Goal: Transaction & Acquisition: Purchase product/service

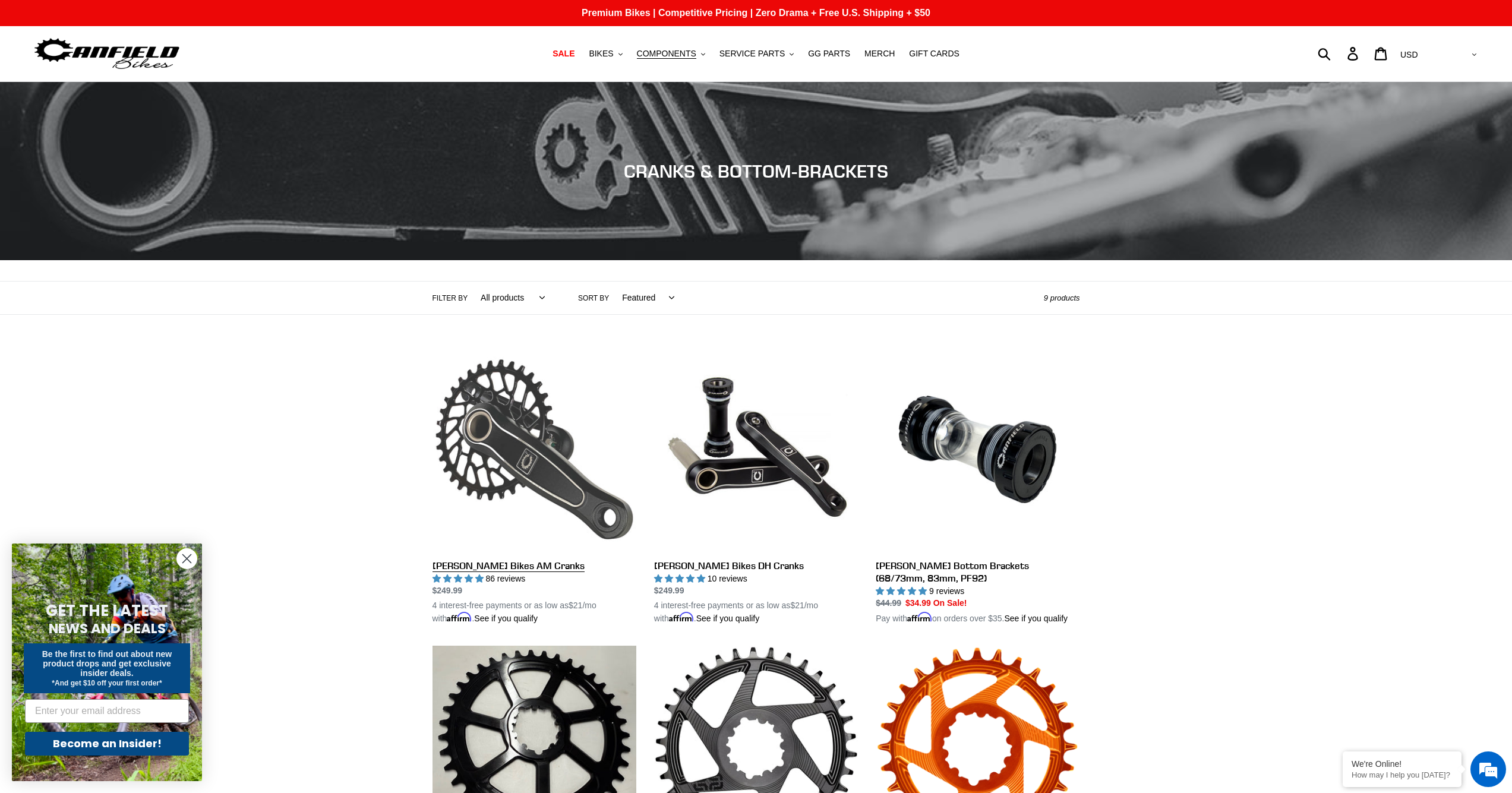
click at [510, 453] on link "[PERSON_NAME] Bikes AM Cranks" at bounding box center [535, 486] width 204 height 278
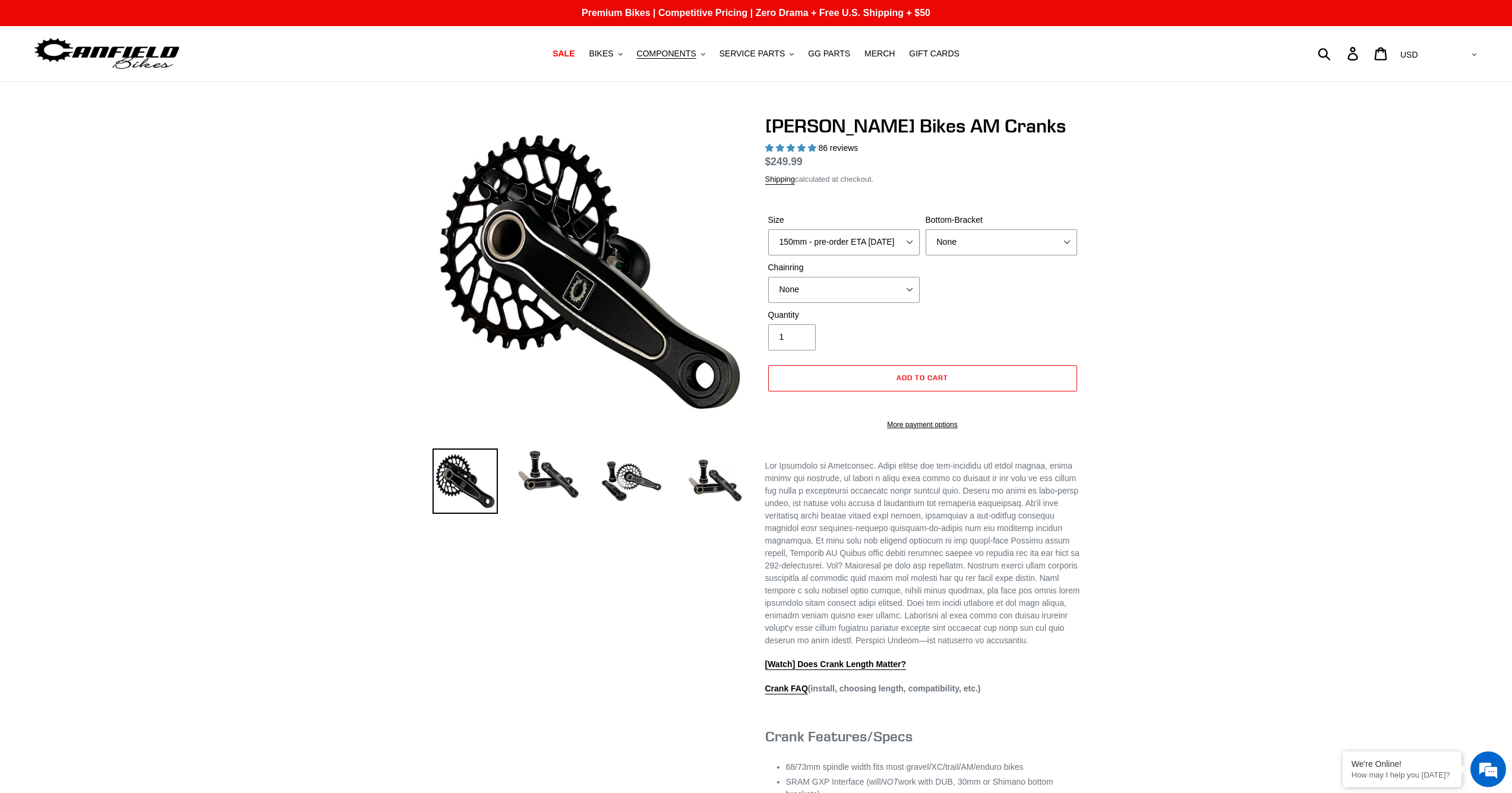
select select "highest-rating"
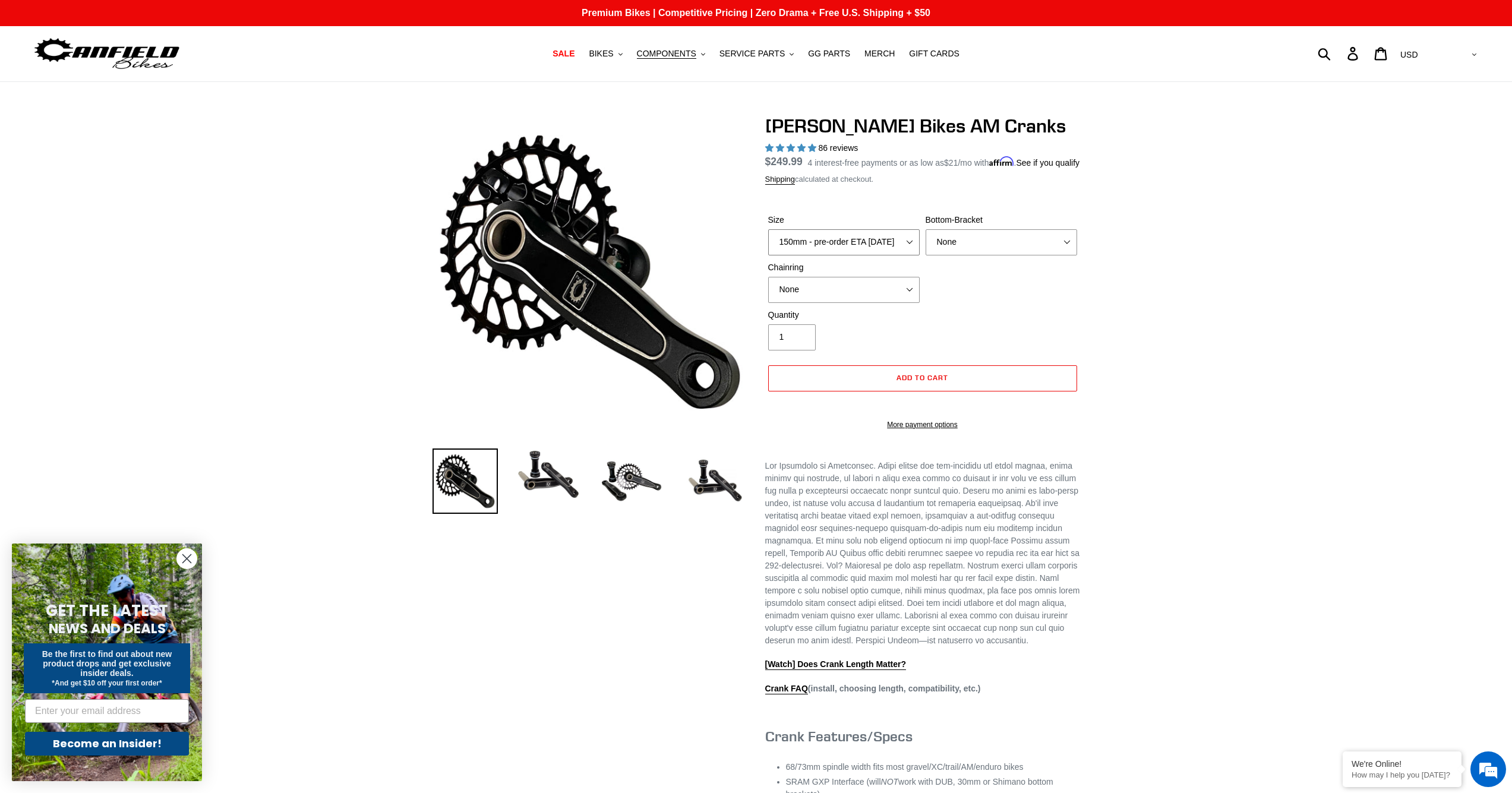
select select "160mm - pre-order ETA [DATE]"
click at [695, 50] on span "COMPONENTS" at bounding box center [666, 54] width 59 height 10
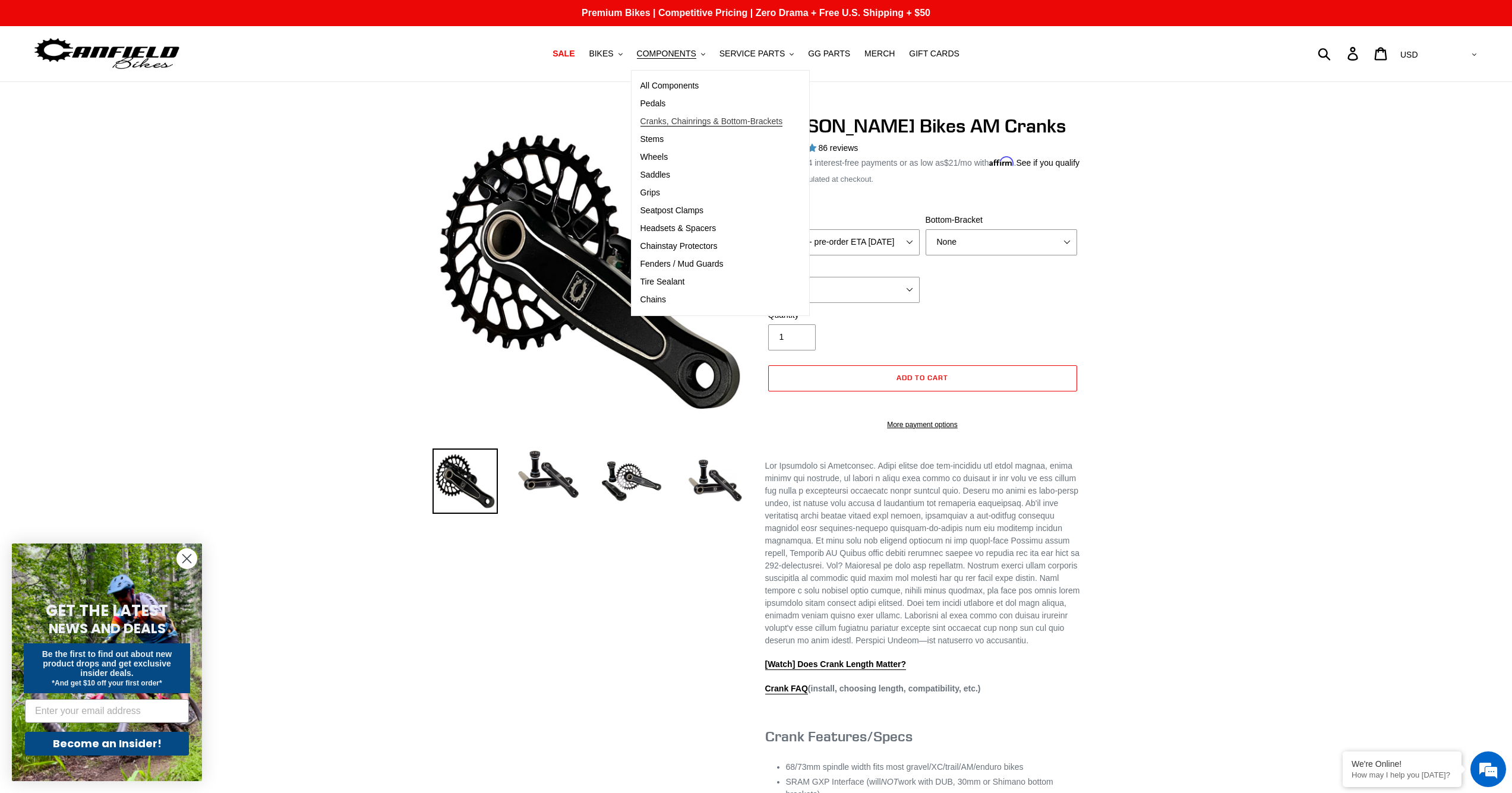
click at [675, 123] on span "Cranks, Chainrings & Bottom-Brackets" at bounding box center [711, 121] width 142 height 10
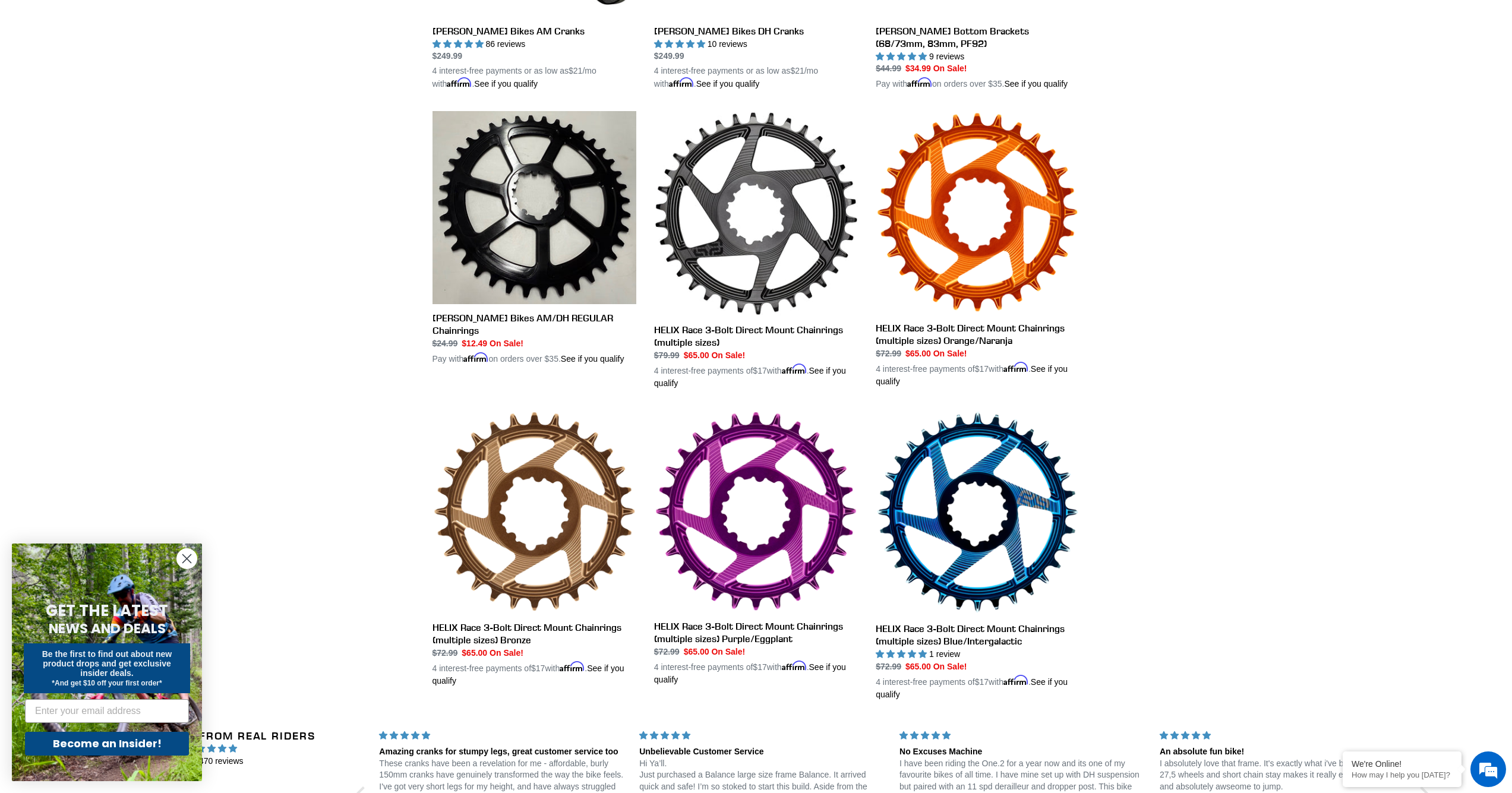
scroll to position [71, 0]
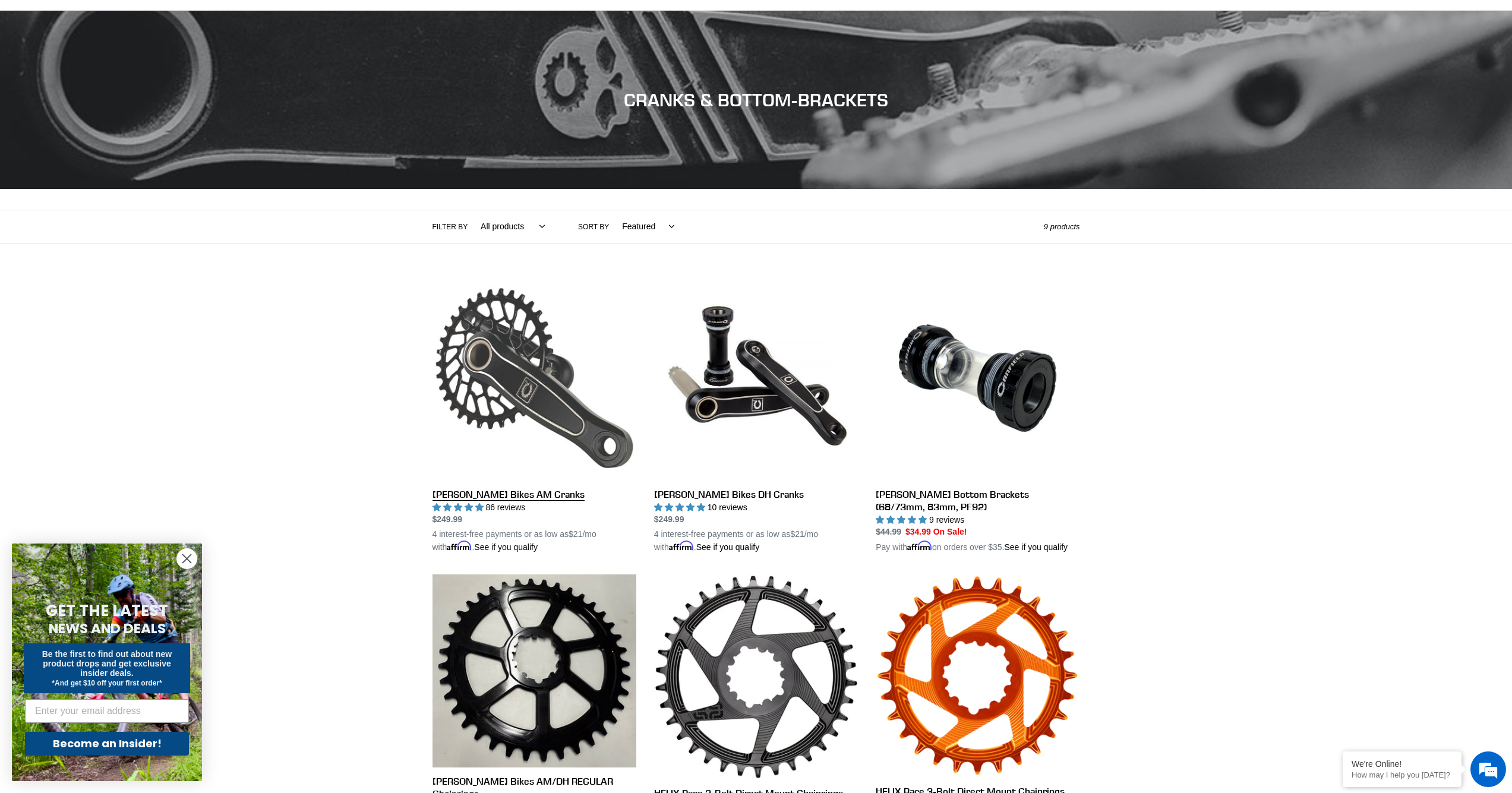
click at [554, 405] on link "[PERSON_NAME] Bikes AM Cranks" at bounding box center [535, 415] width 204 height 278
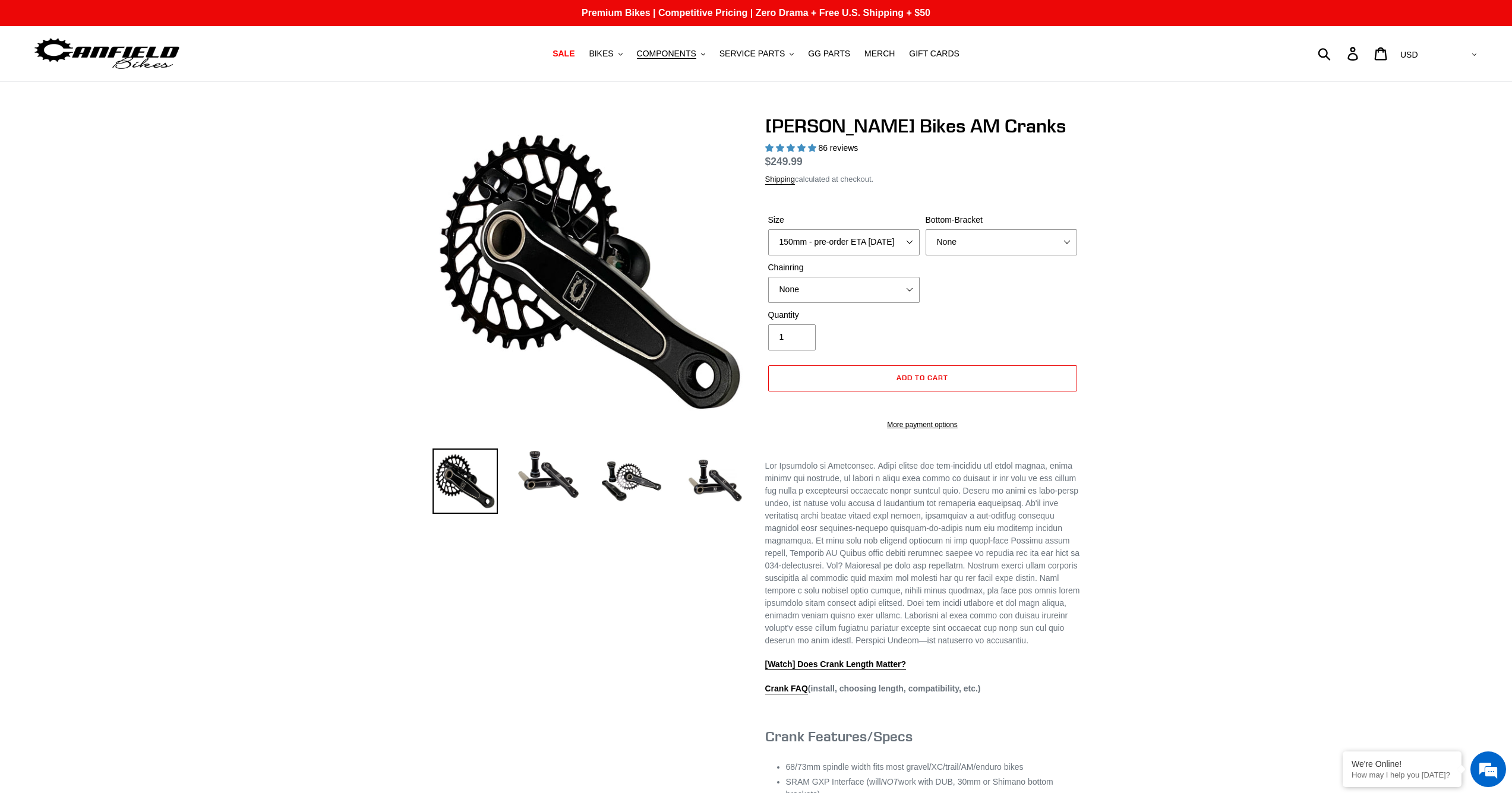
select select "highest-rating"
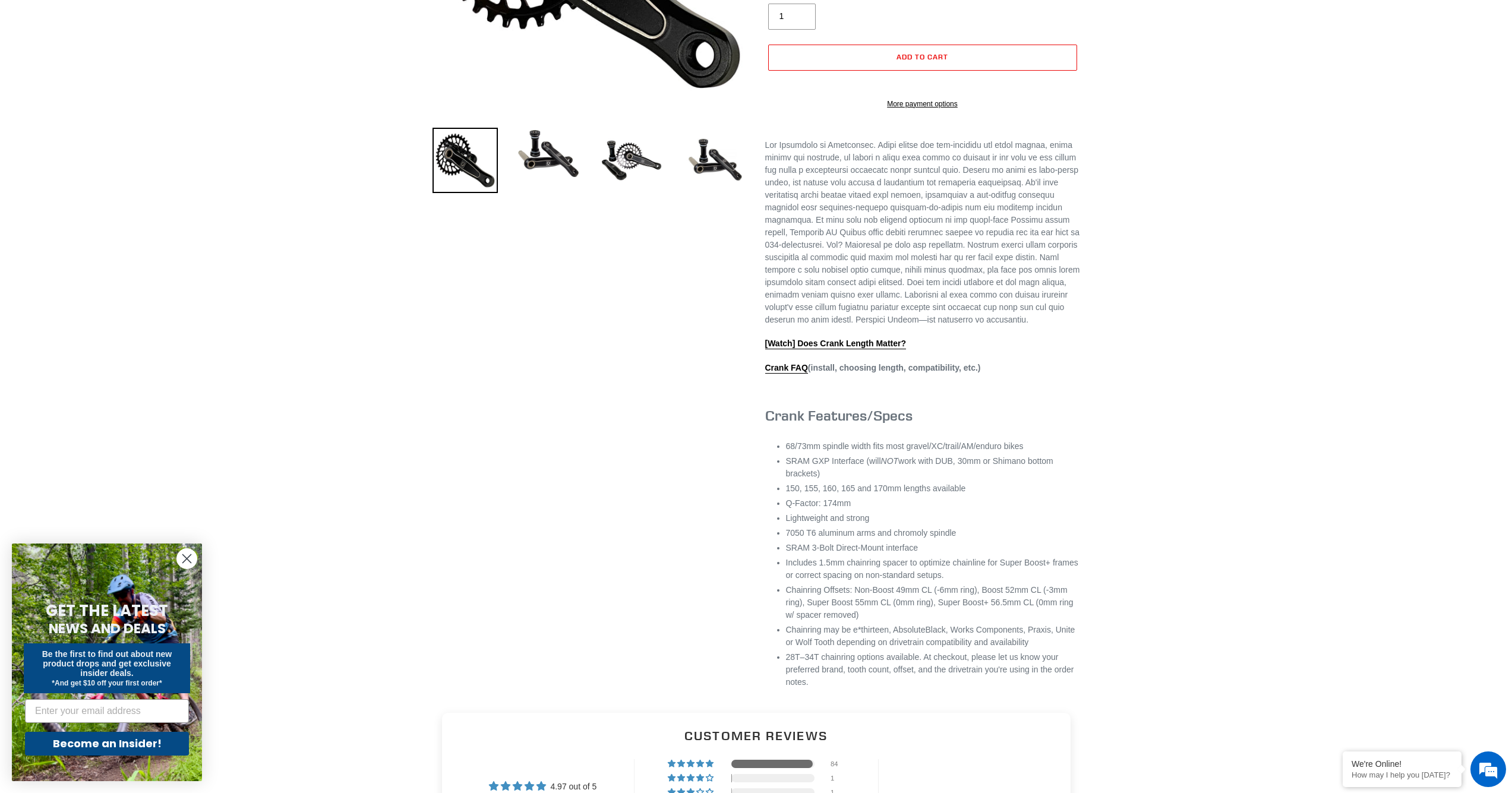
scroll to position [47, 0]
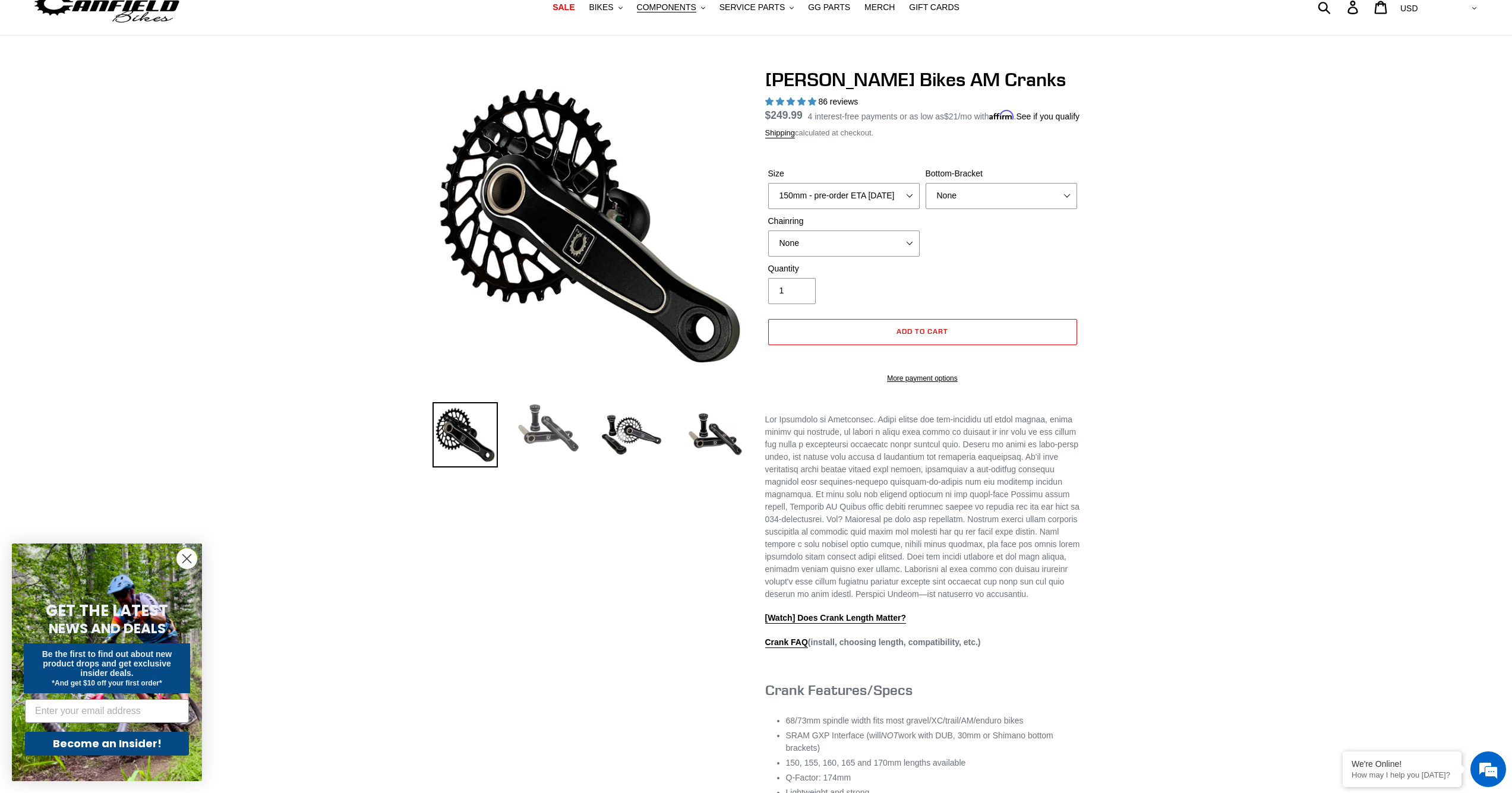
click at [549, 429] on img at bounding box center [548, 428] width 66 height 52
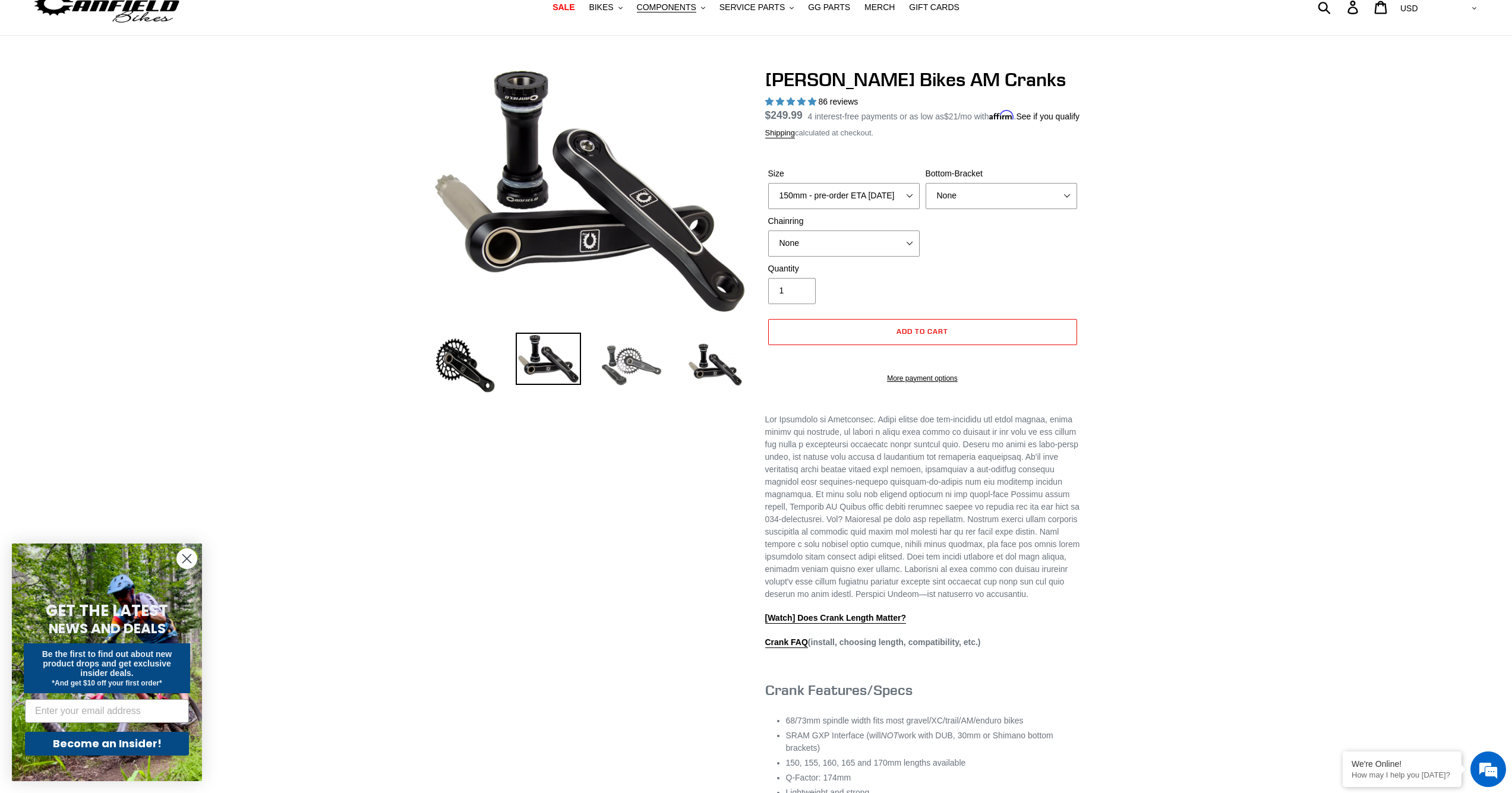
click at [640, 364] on img at bounding box center [631, 366] width 66 height 66
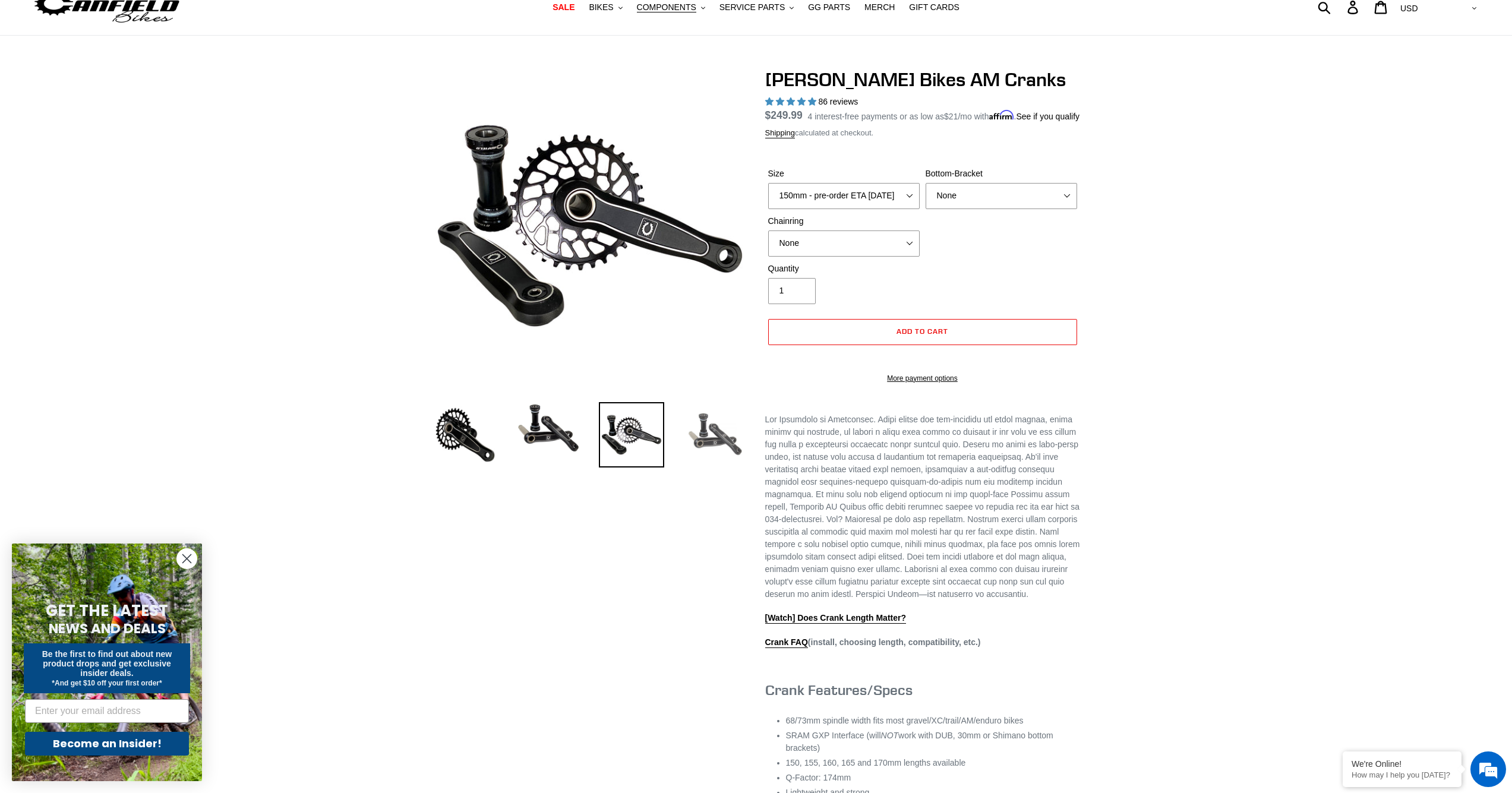
click at [703, 435] on img at bounding box center [714, 434] width 66 height 66
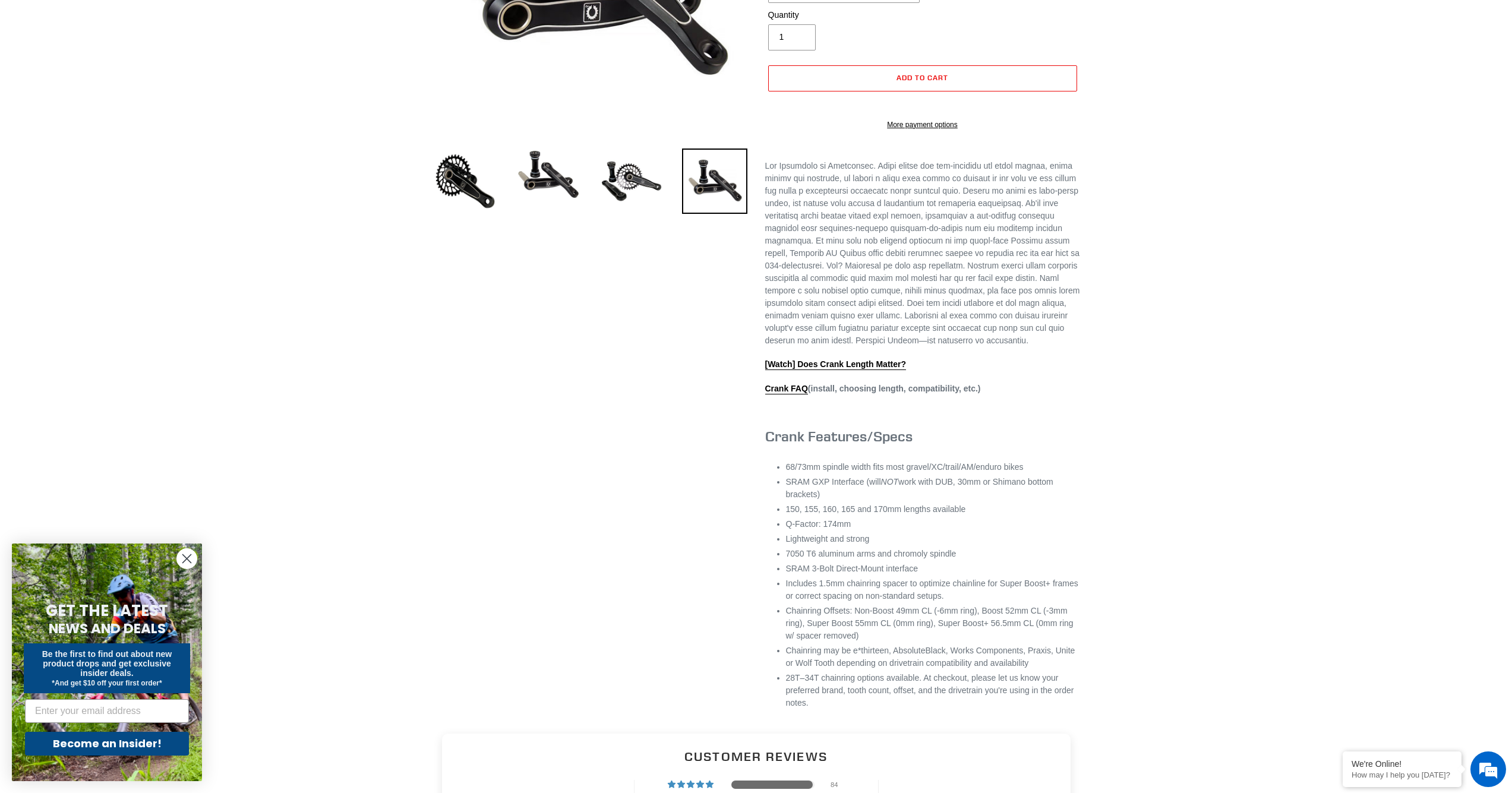
scroll to position [0, 0]
